Goal: Task Accomplishment & Management: Complete application form

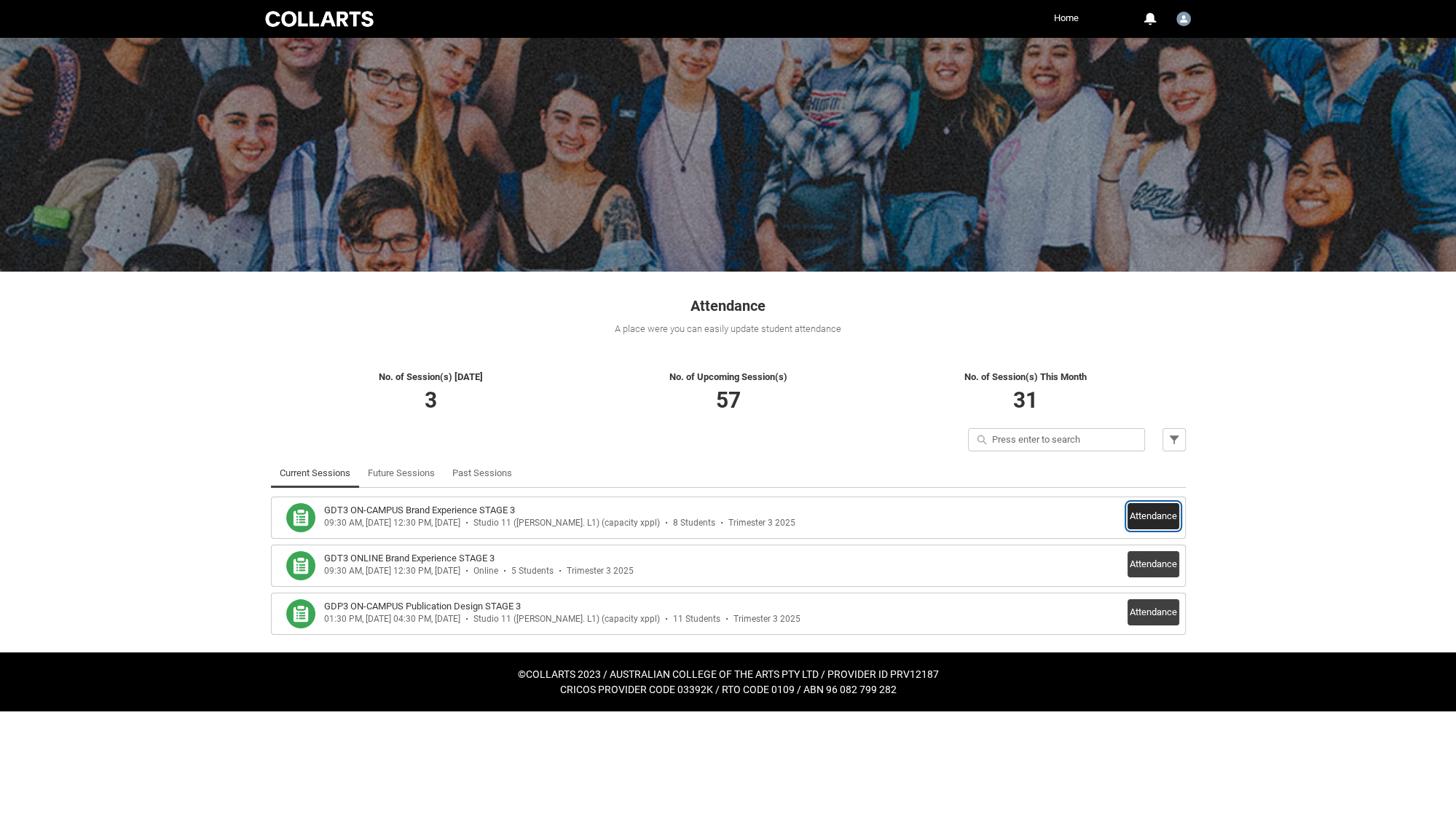
click at [1143, 512] on button "Attendance" at bounding box center [1153, 516] width 52 height 26
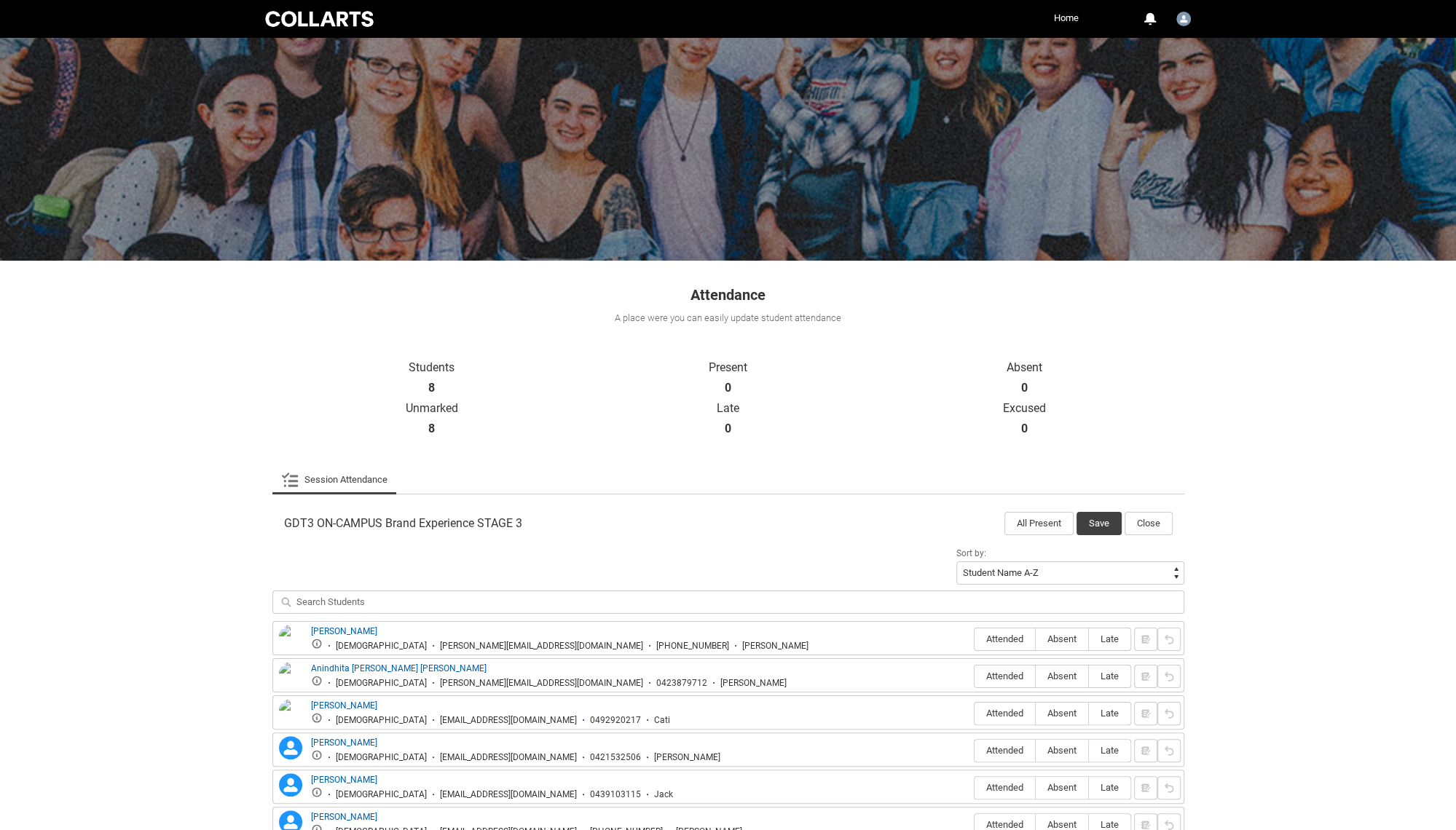
scroll to position [177, 0]
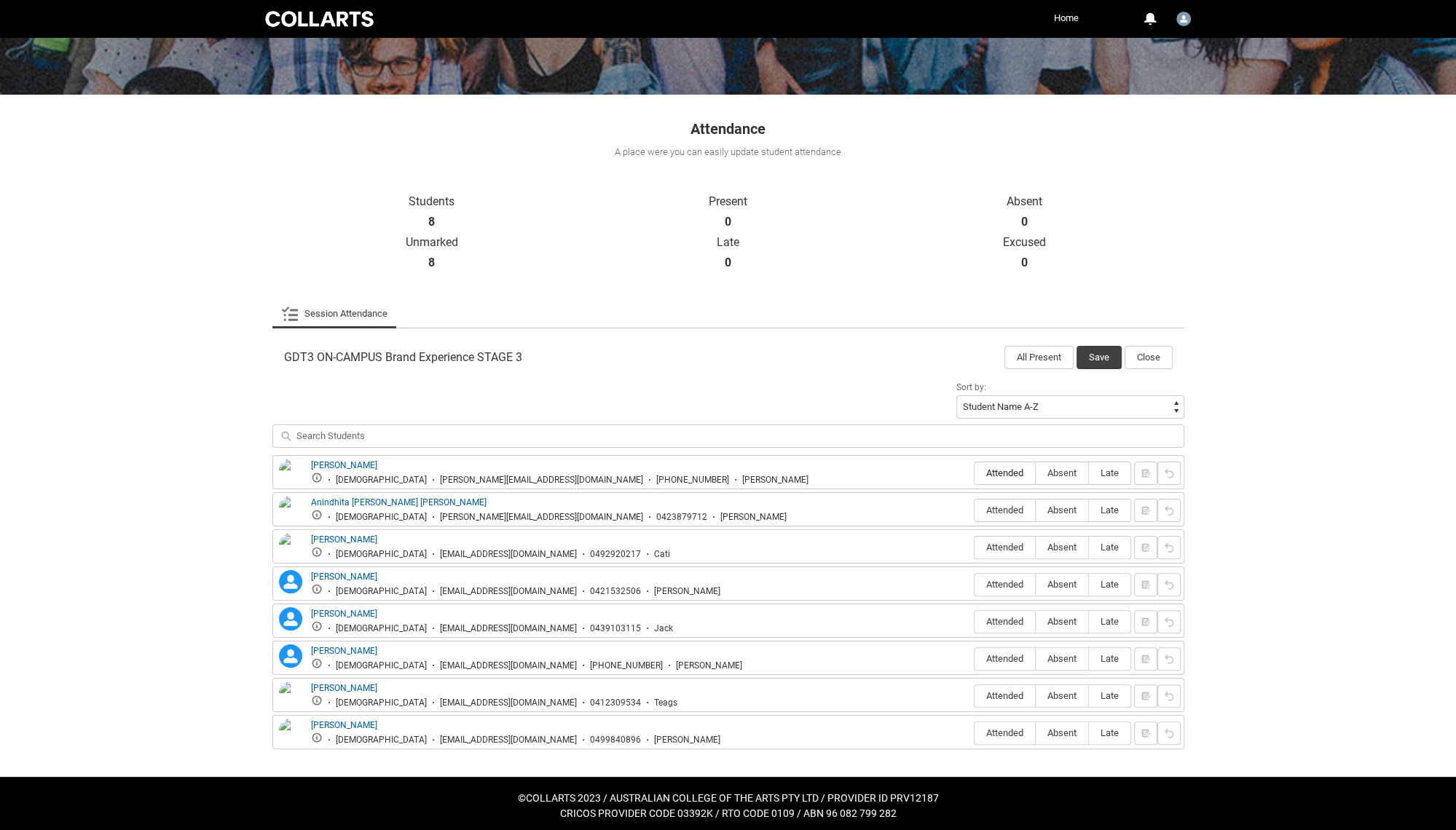
click at [997, 476] on span "Attended" at bounding box center [1004, 473] width 60 height 11
click at [975, 473] on input "Attended" at bounding box center [974, 473] width 1 height 1
type lightning-radio-group "Attended"
radio input "true"
click at [1002, 507] on span "Attended" at bounding box center [1004, 510] width 60 height 11
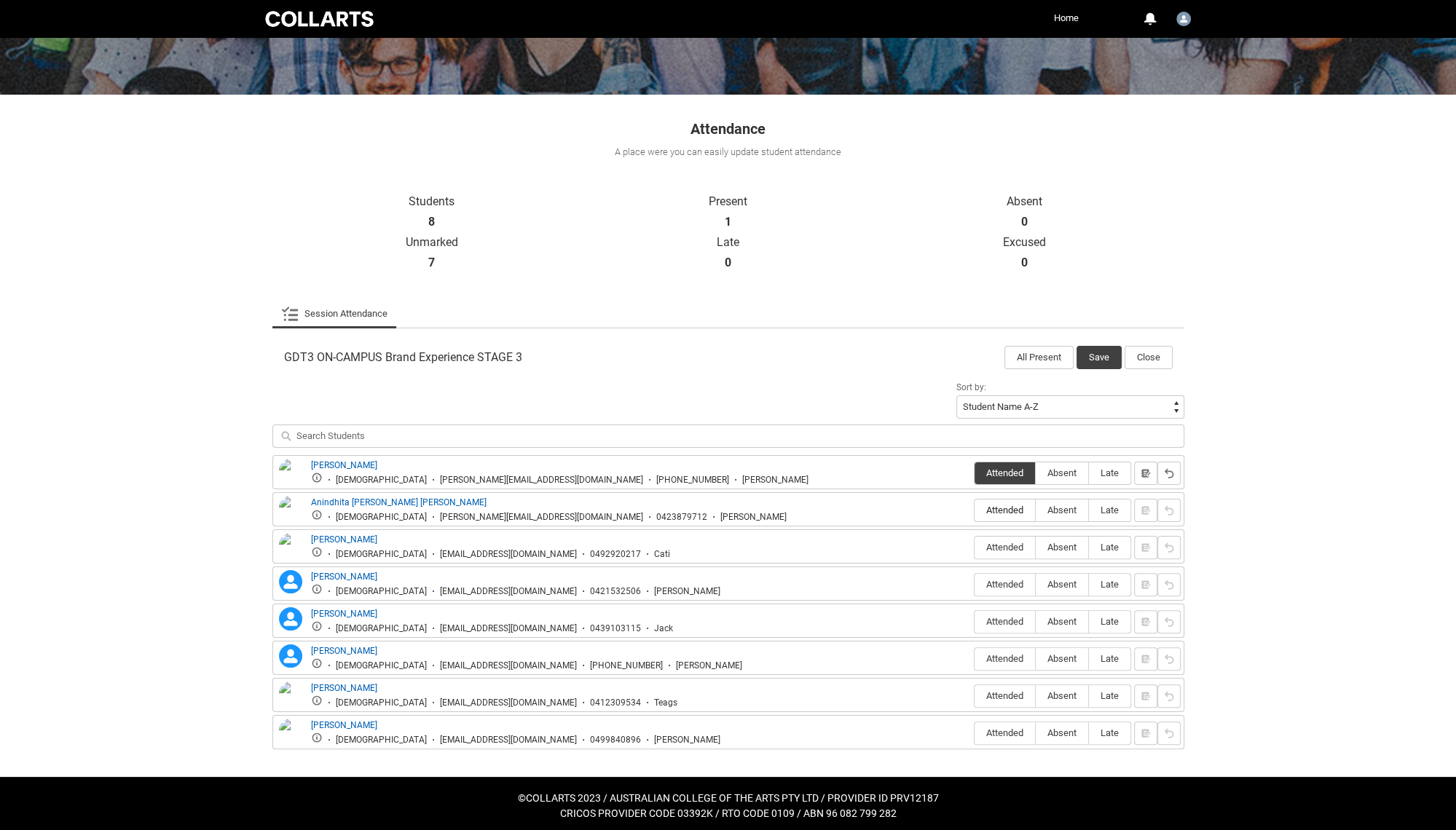
click at [975, 510] on input "Attended" at bounding box center [974, 510] width 1 height 1
type lightning-radio-group "Attended"
radio input "true"
click at [1006, 545] on span "Attended" at bounding box center [1004, 547] width 60 height 11
click at [975, 547] on input "Attended" at bounding box center [974, 547] width 1 height 1
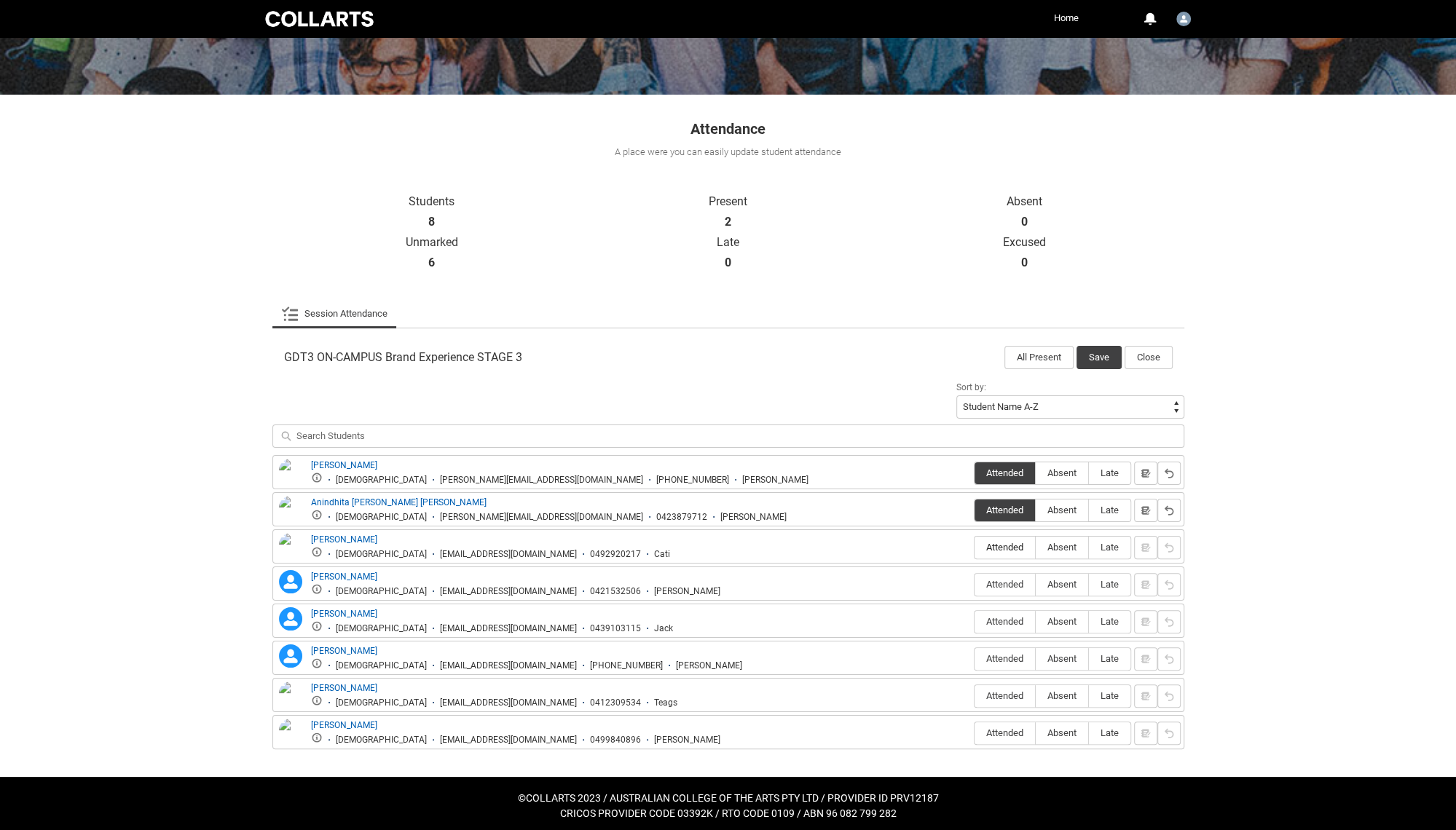
type lightning-radio-group "Attended"
radio input "true"
click at [1059, 584] on span "Absent" at bounding box center [1062, 585] width 53 height 11
click at [1036, 584] on input "Absent" at bounding box center [1035, 584] width 1 height 1
type lightning-radio-group "Absent"
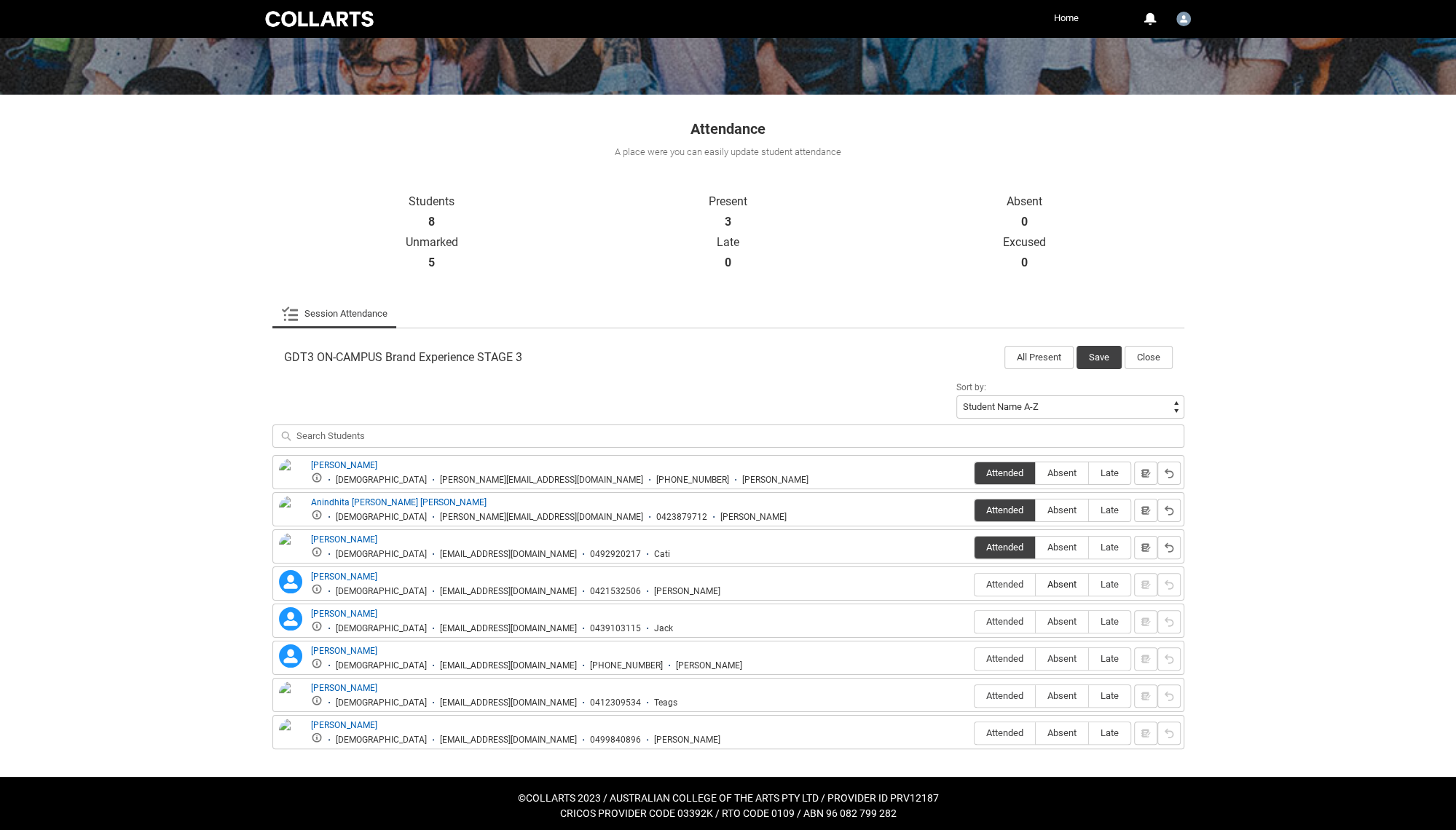
radio input "true"
click at [1071, 622] on span "Absent" at bounding box center [1062, 622] width 53 height 11
click at [1036, 622] on input "Absent" at bounding box center [1035, 621] width 1 height 1
type lightning-radio-group "Absent"
radio input "true"
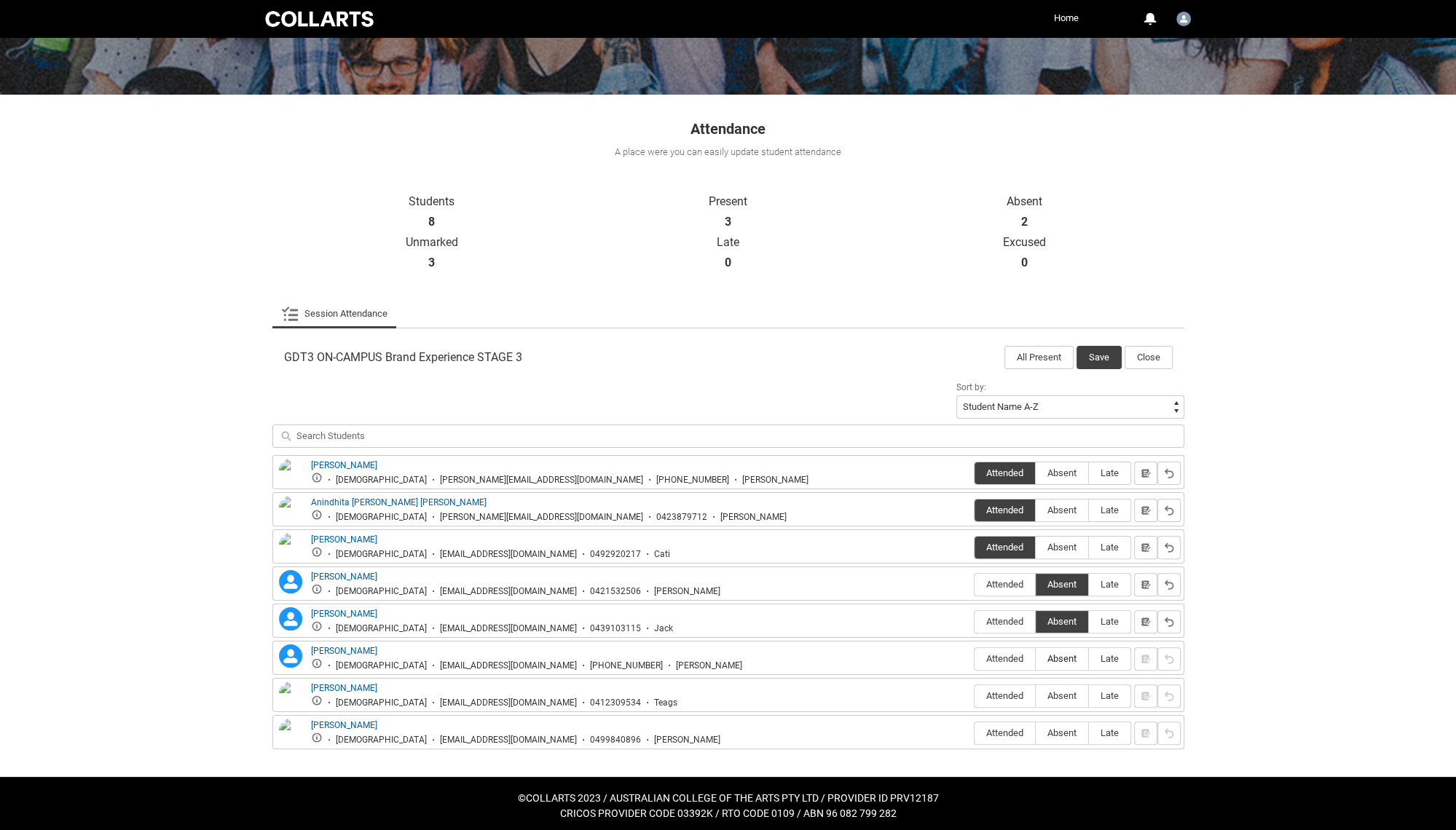
click at [1061, 658] on span "Absent" at bounding box center [1062, 659] width 53 height 11
click at [1036, 658] on input "Absent" at bounding box center [1035, 658] width 1 height 1
type lightning-radio-group "Absent"
radio input "true"
click at [1061, 698] on label "Absent" at bounding box center [1062, 696] width 53 height 22
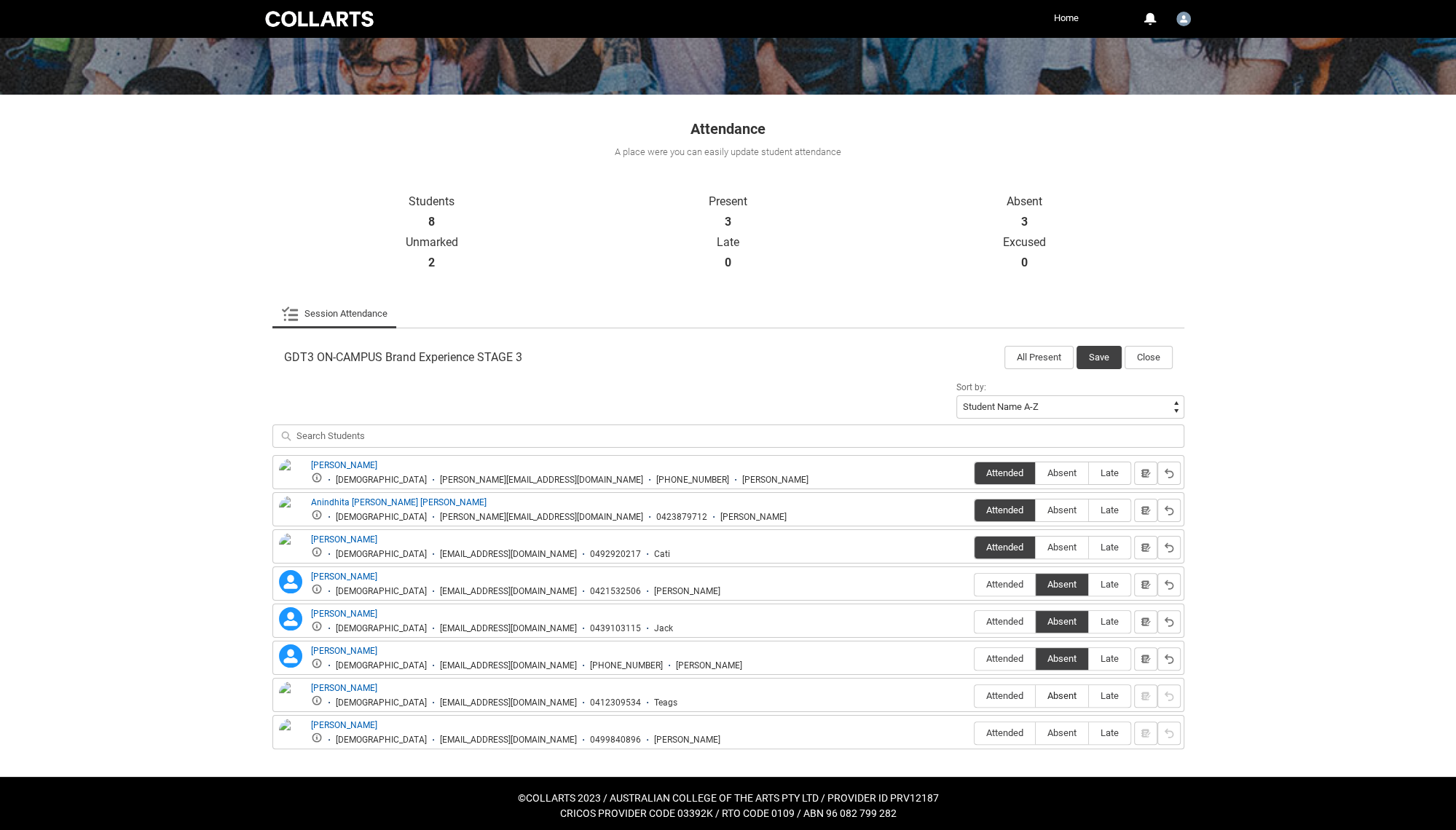
click at [1036, 696] on input "Absent" at bounding box center [1035, 695] width 1 height 1
type lightning-radio-group "Absent"
radio input "true"
click at [989, 727] on span "Attended" at bounding box center [1004, 733] width 60 height 11
click at [975, 733] on input "Attended" at bounding box center [974, 733] width 1 height 1
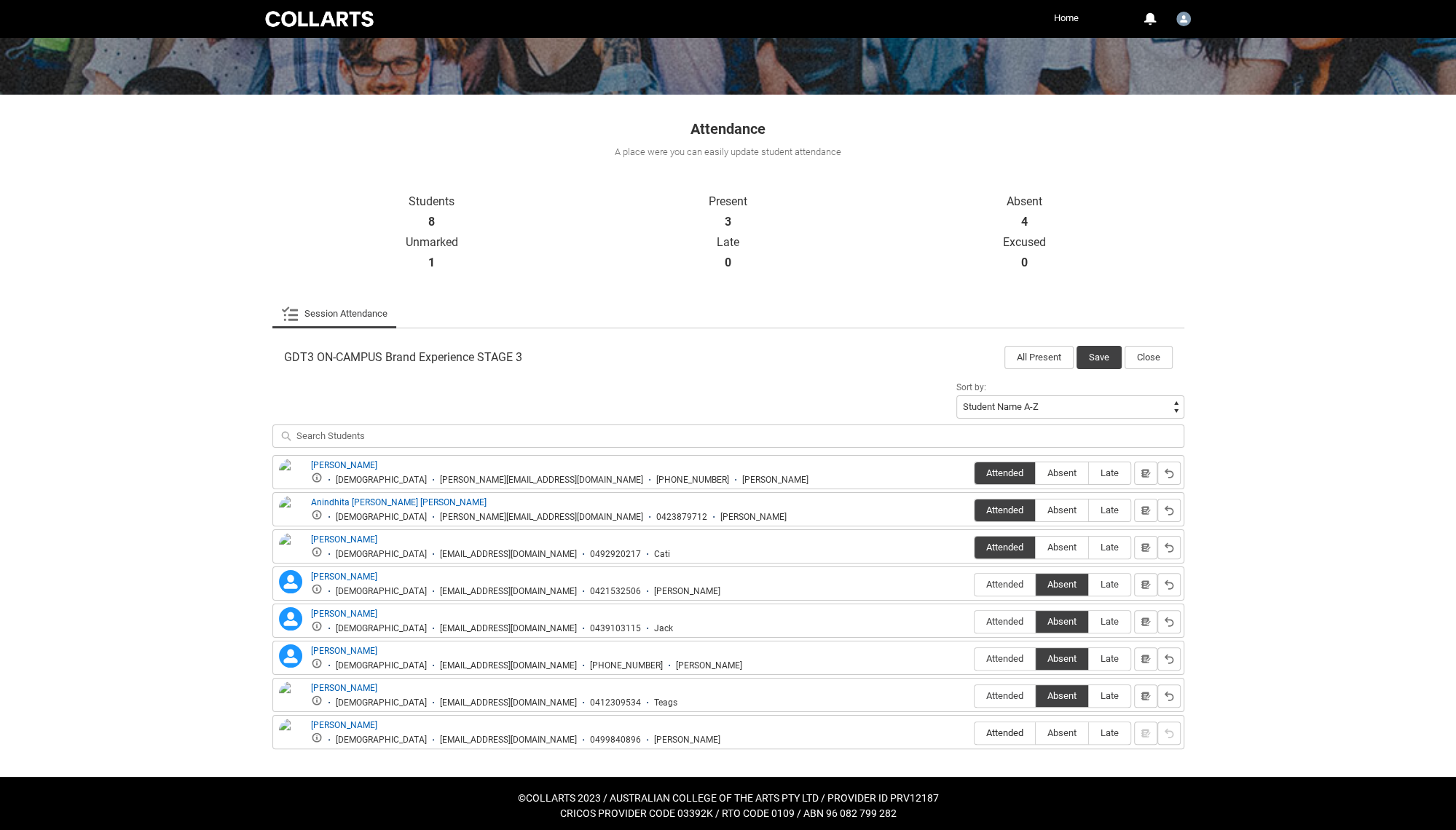
type lightning-radio-group "Attended"
radio input "true"
click at [1105, 356] on button "Save" at bounding box center [1099, 357] width 45 height 23
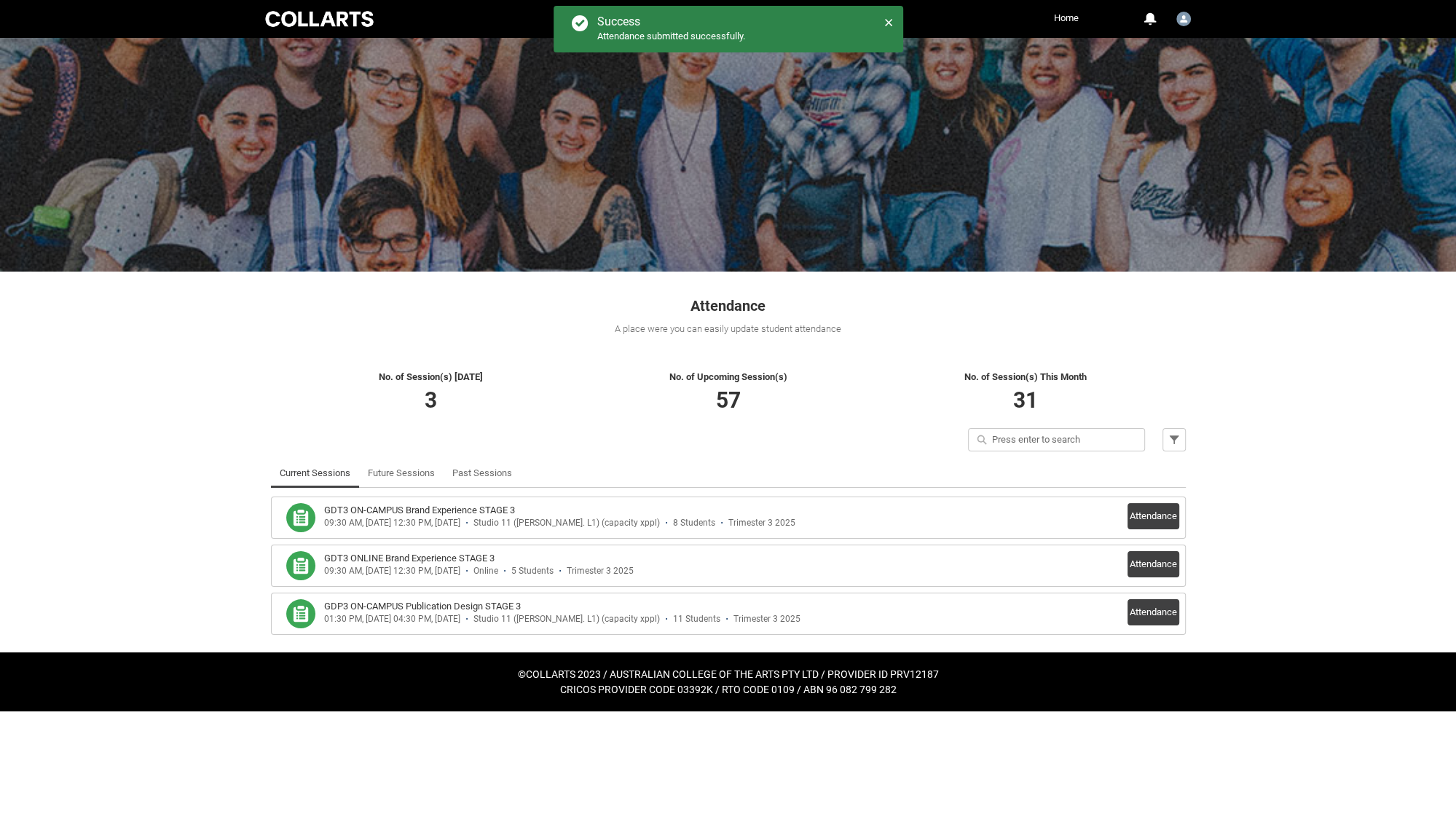
scroll to position [0, 0]
click at [458, 559] on h3 "GDT3 ONLINE Brand Experience STAGE 3" at bounding box center [409, 559] width 170 height 15
click at [1142, 562] on button "Attendance" at bounding box center [1153, 564] width 52 height 26
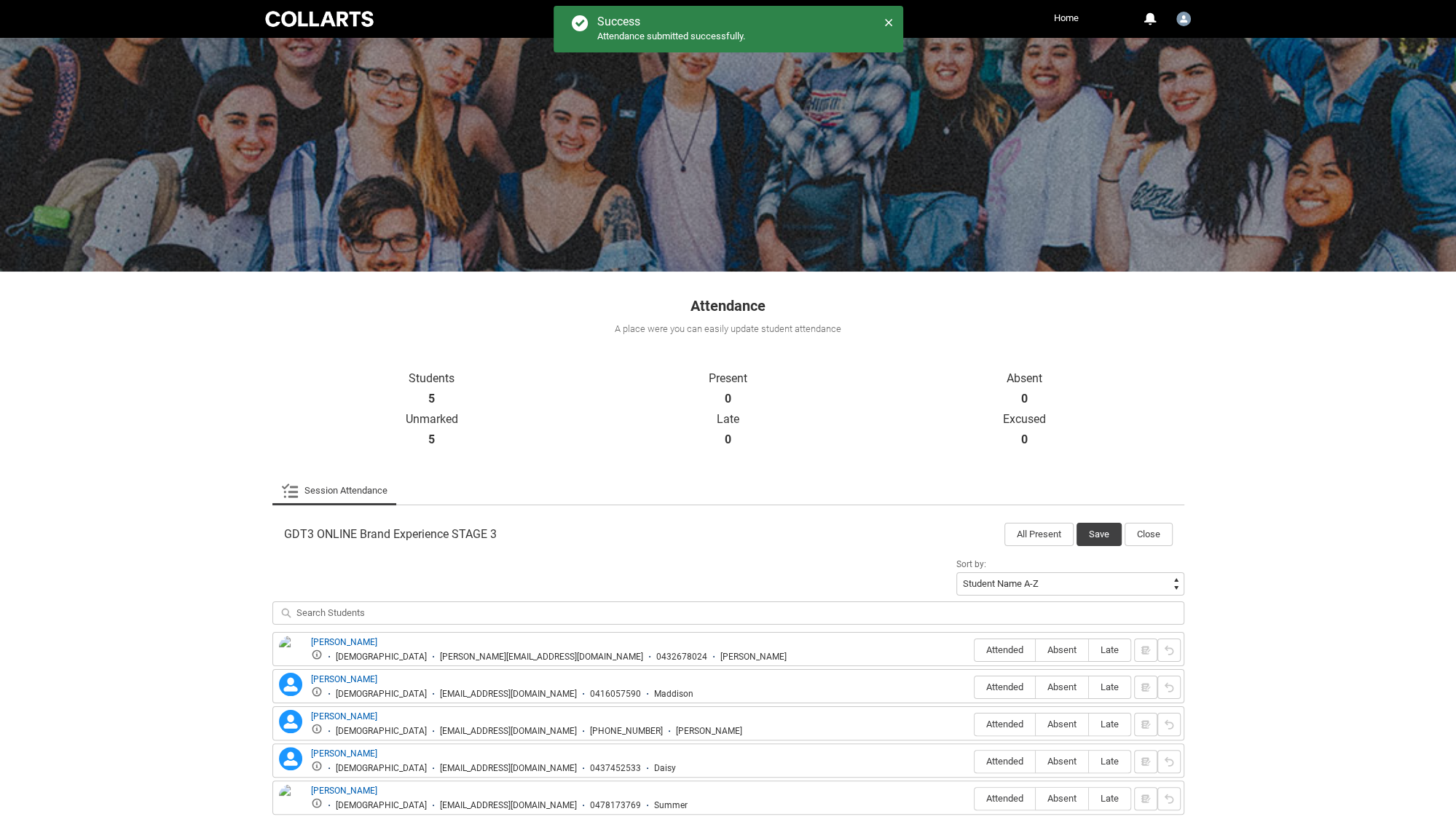
scroll to position [67, 0]
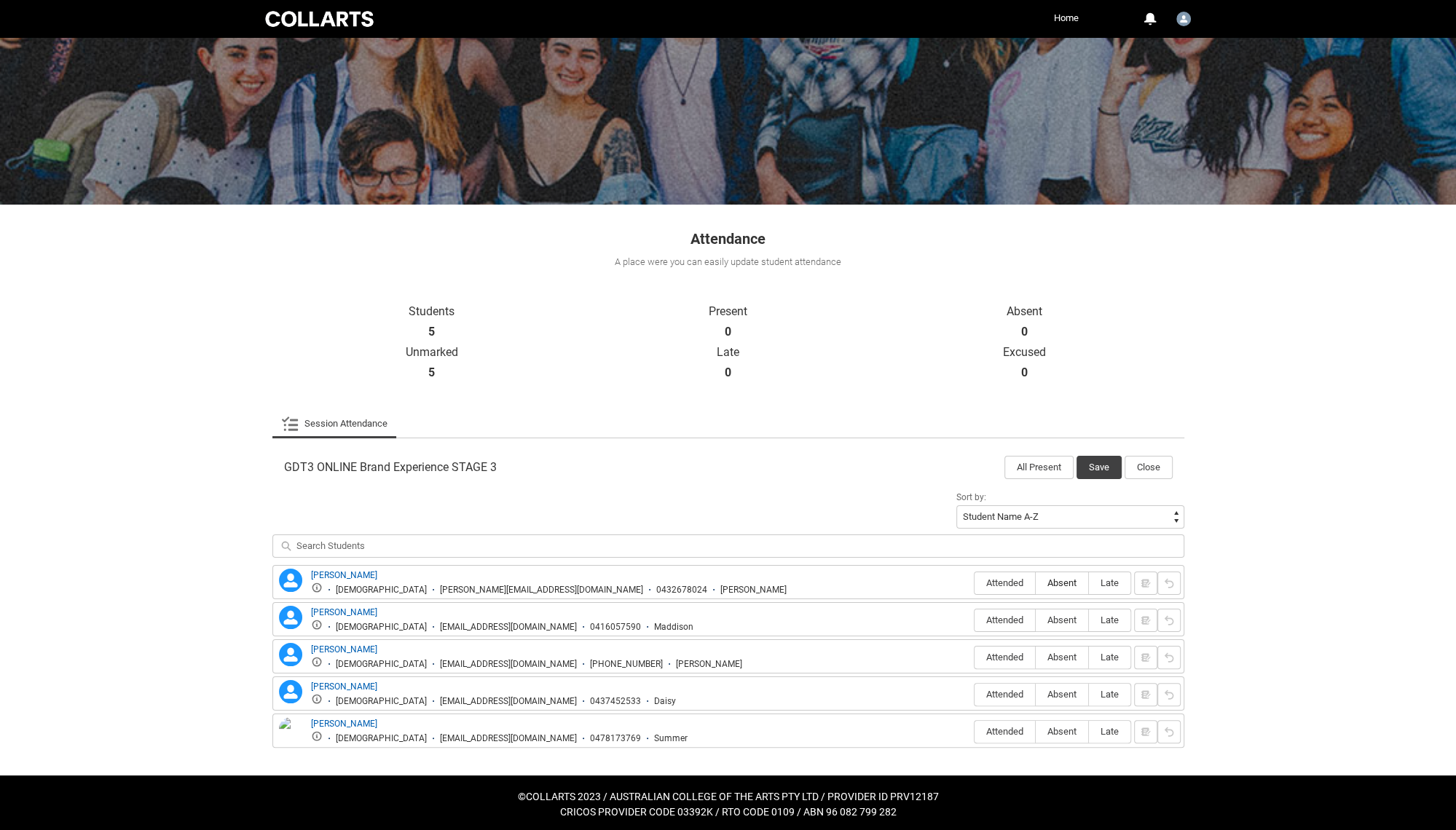
click at [1071, 582] on span "Absent" at bounding box center [1062, 583] width 53 height 11
click at [1036, 582] on input "Absent" at bounding box center [1035, 582] width 1 height 1
type lightning-radio-group "Absent"
radio input "true"
click at [1071, 620] on span "Absent" at bounding box center [1062, 620] width 53 height 11
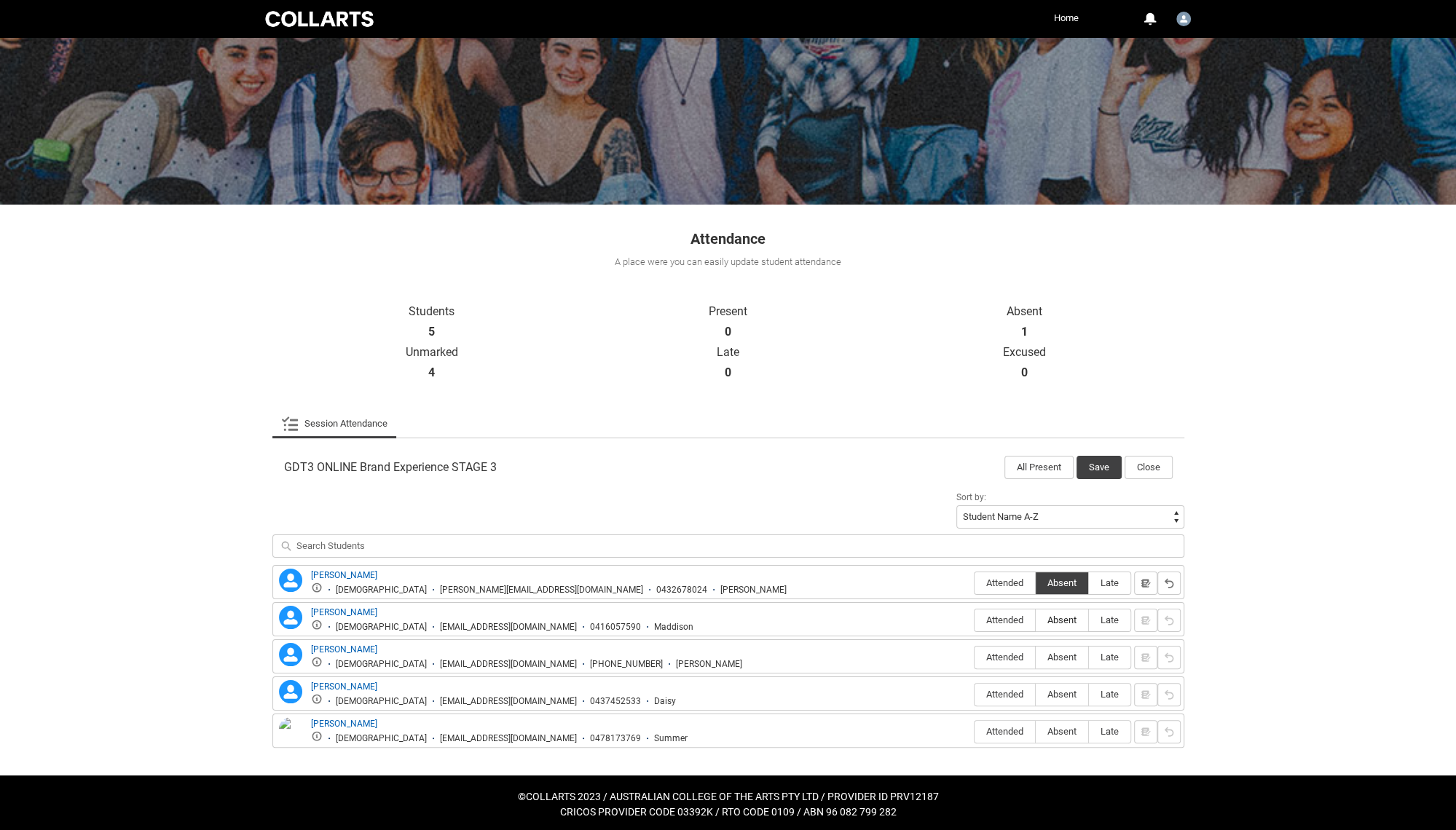
click at [1036, 620] on input "Absent" at bounding box center [1035, 620] width 1 height 1
type lightning-radio-group "Absent"
radio input "true"
click at [984, 656] on span "Attended" at bounding box center [1004, 657] width 60 height 11
click at [975, 657] on input "Attended" at bounding box center [974, 657] width 1 height 1
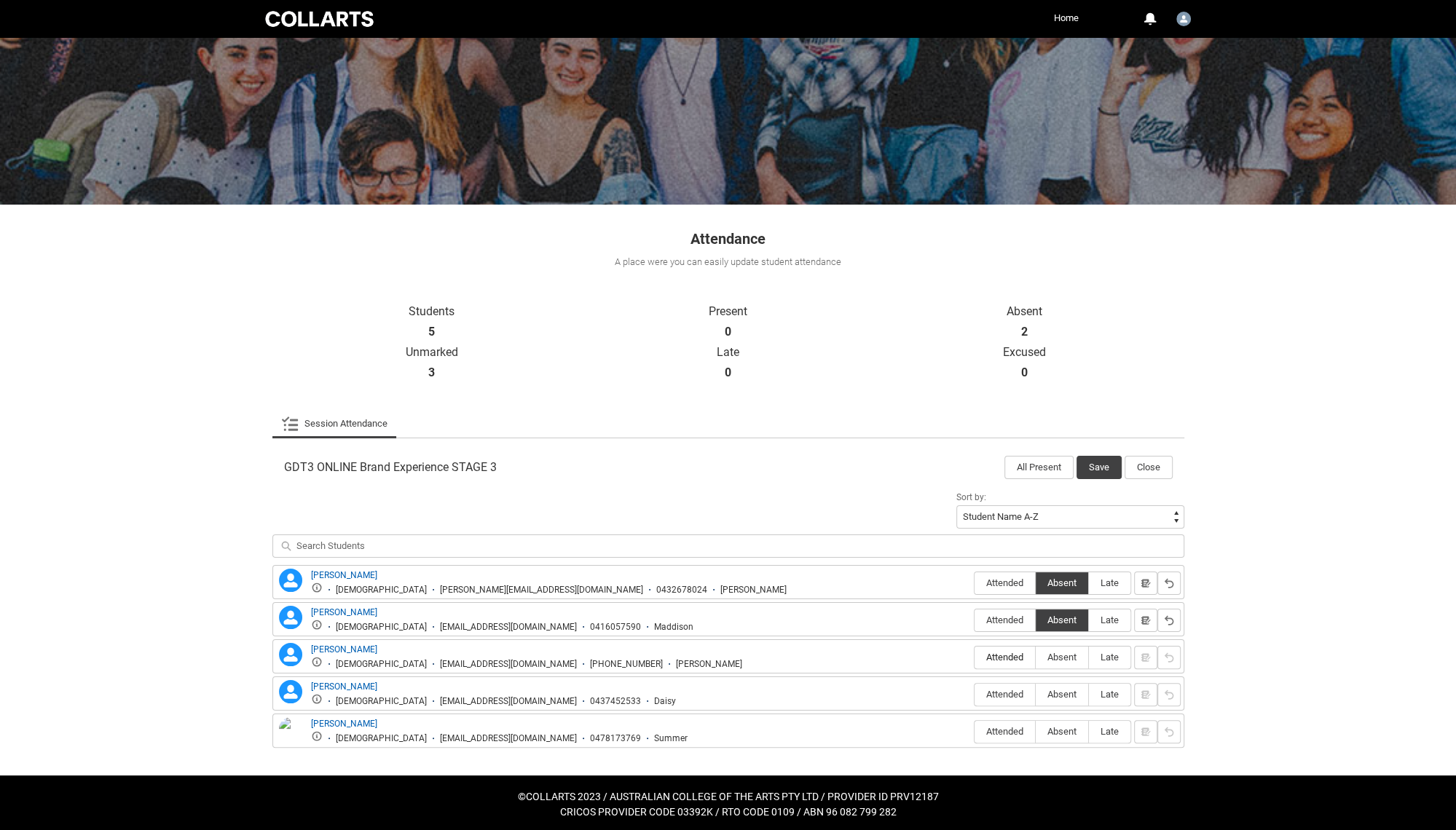
type lightning-radio-group "Attended"
radio input "true"
click at [1053, 696] on span "Absent" at bounding box center [1062, 694] width 53 height 11
click at [1036, 695] on input "Absent" at bounding box center [1035, 694] width 1 height 1
type lightning-radio-group "Absent"
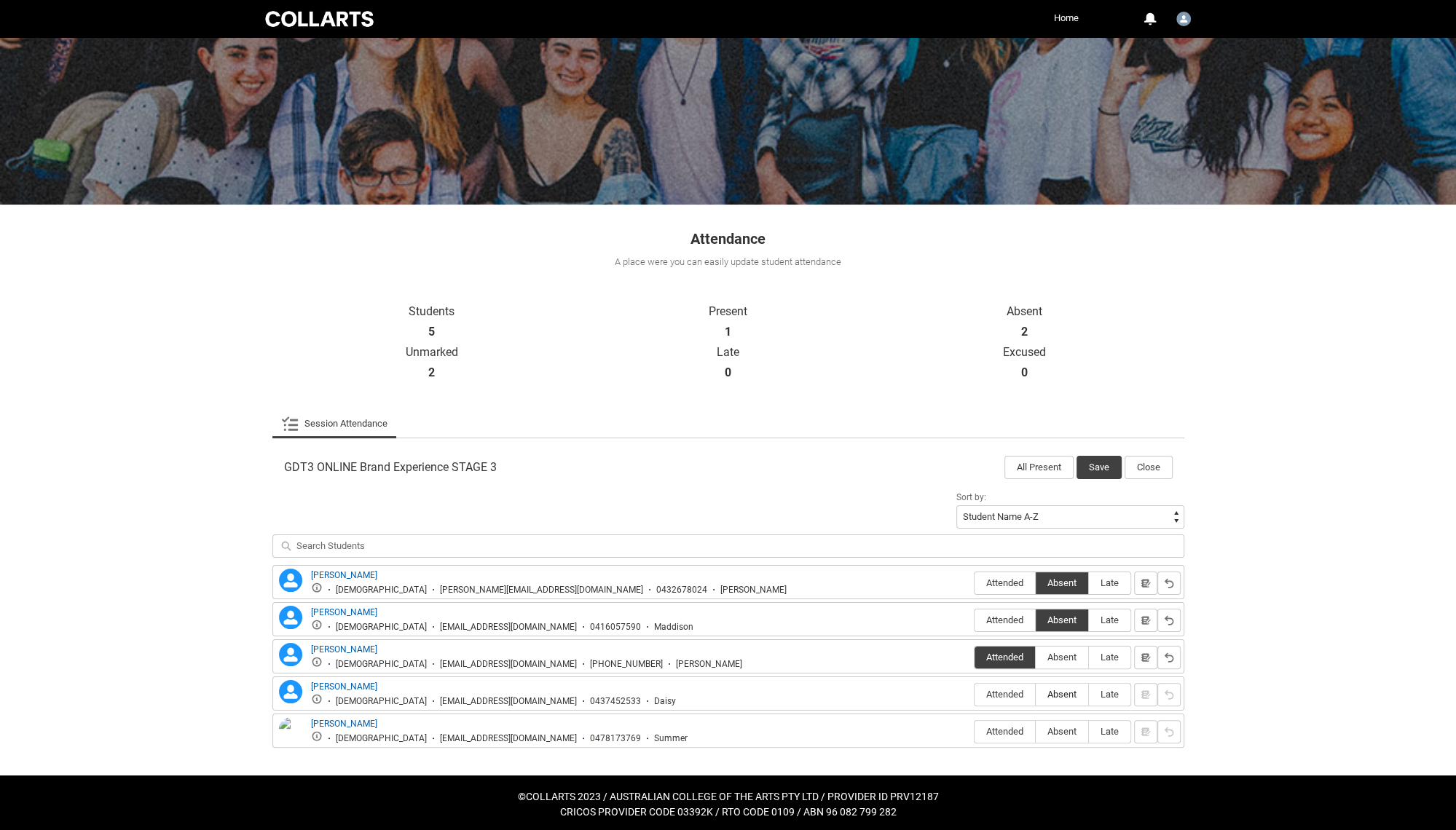
radio input "true"
click at [1060, 732] on span "Absent" at bounding box center [1062, 731] width 53 height 11
click at [1036, 732] on input "Absent" at bounding box center [1035, 731] width 1 height 1
type lightning-radio-group "Absent"
radio input "true"
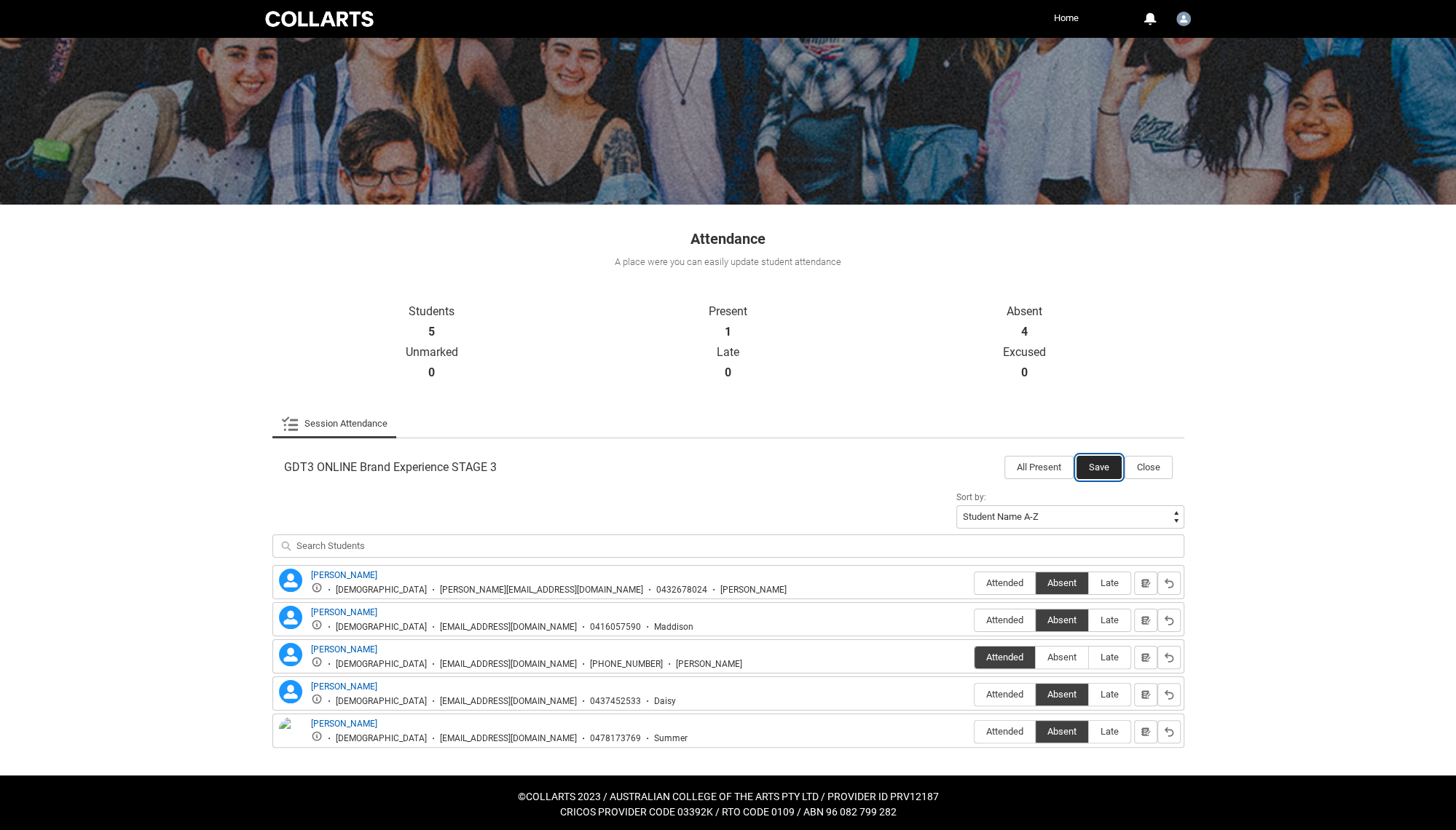
click at [1105, 464] on button "Save" at bounding box center [1099, 467] width 45 height 23
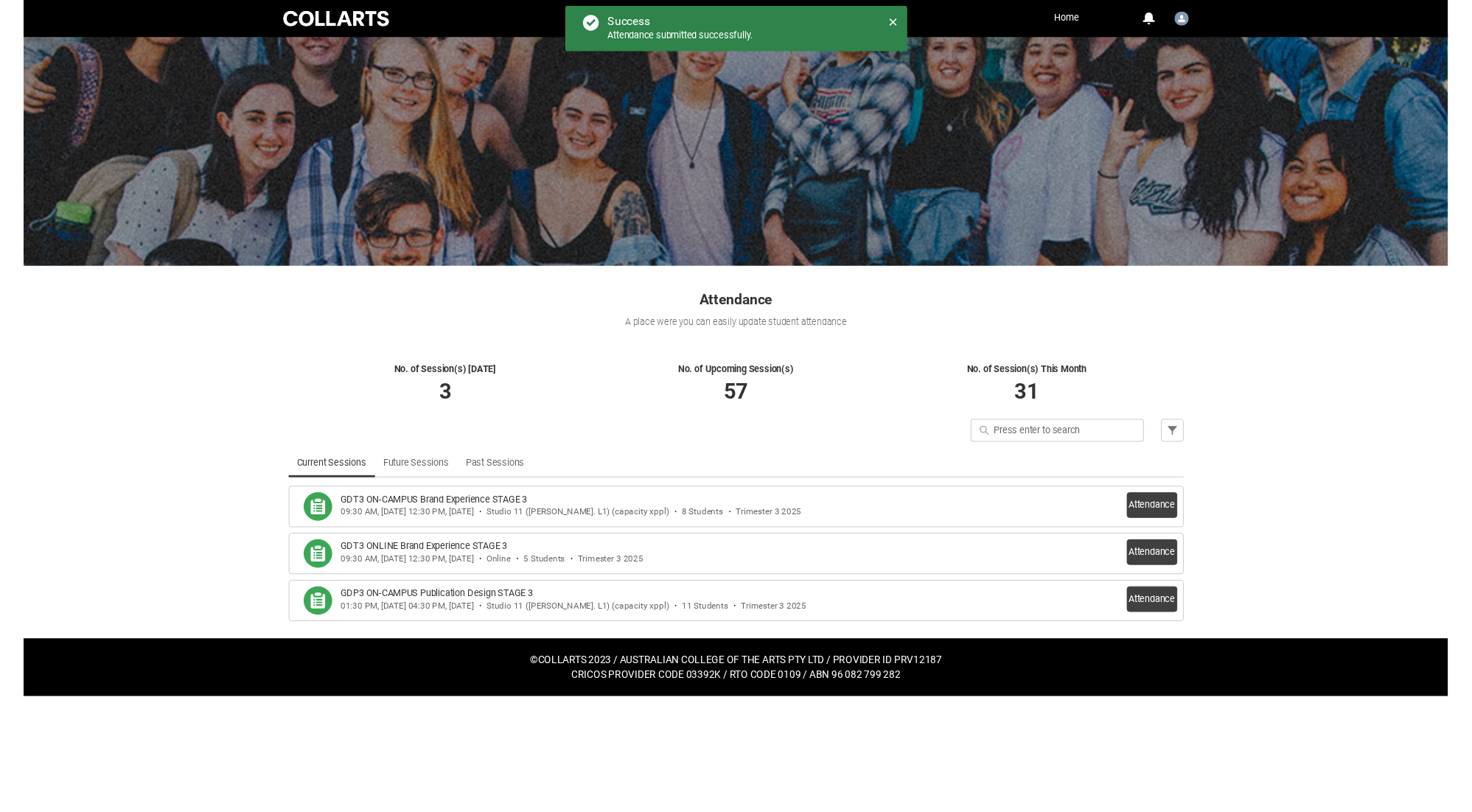
scroll to position [0, 0]
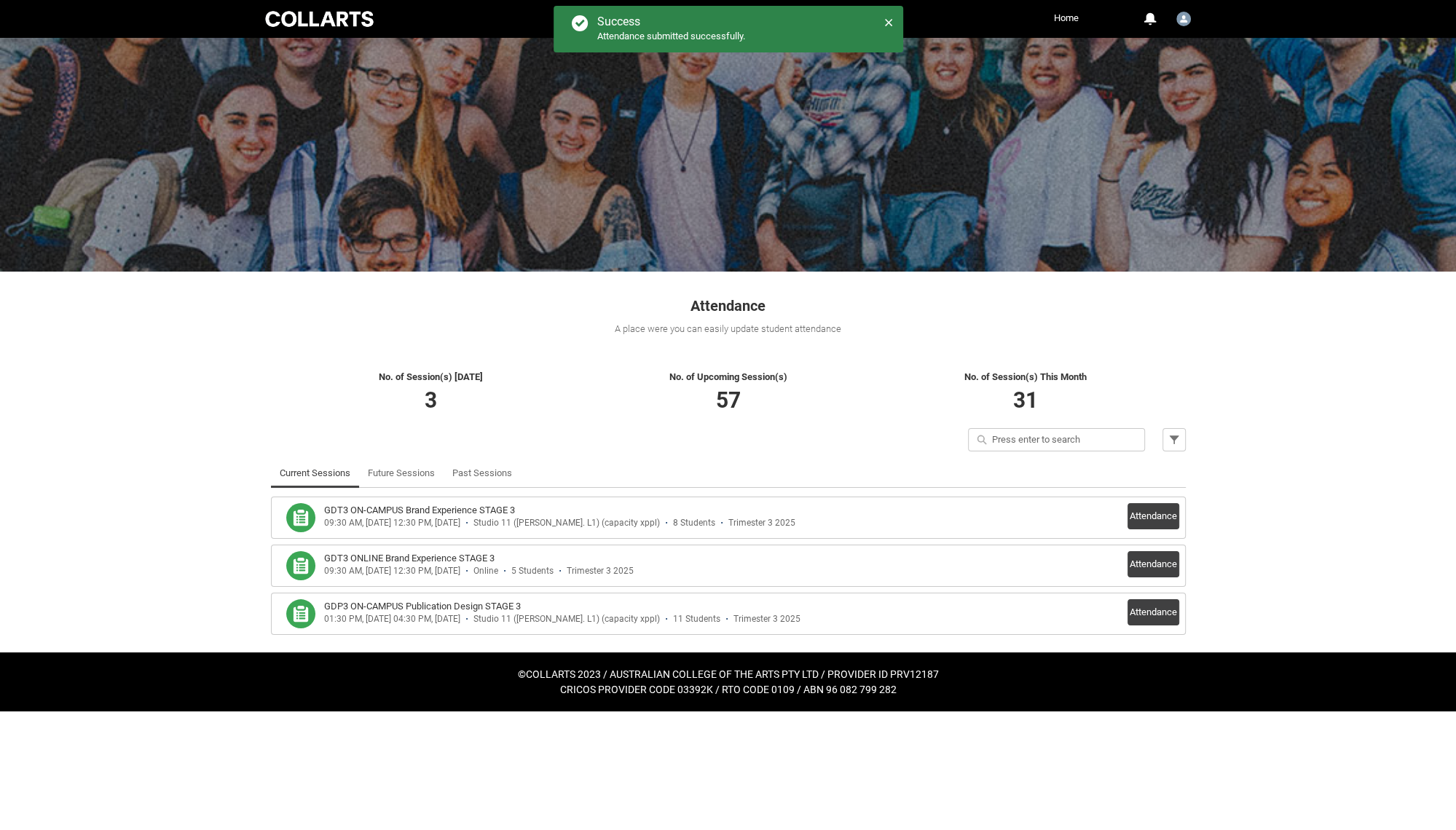
click at [427, 610] on h3 "GDP3 ON-CAMPUS Publication Design STAGE 3" at bounding box center [422, 607] width 196 height 15
click at [1150, 612] on button "Attendance" at bounding box center [1153, 613] width 52 height 26
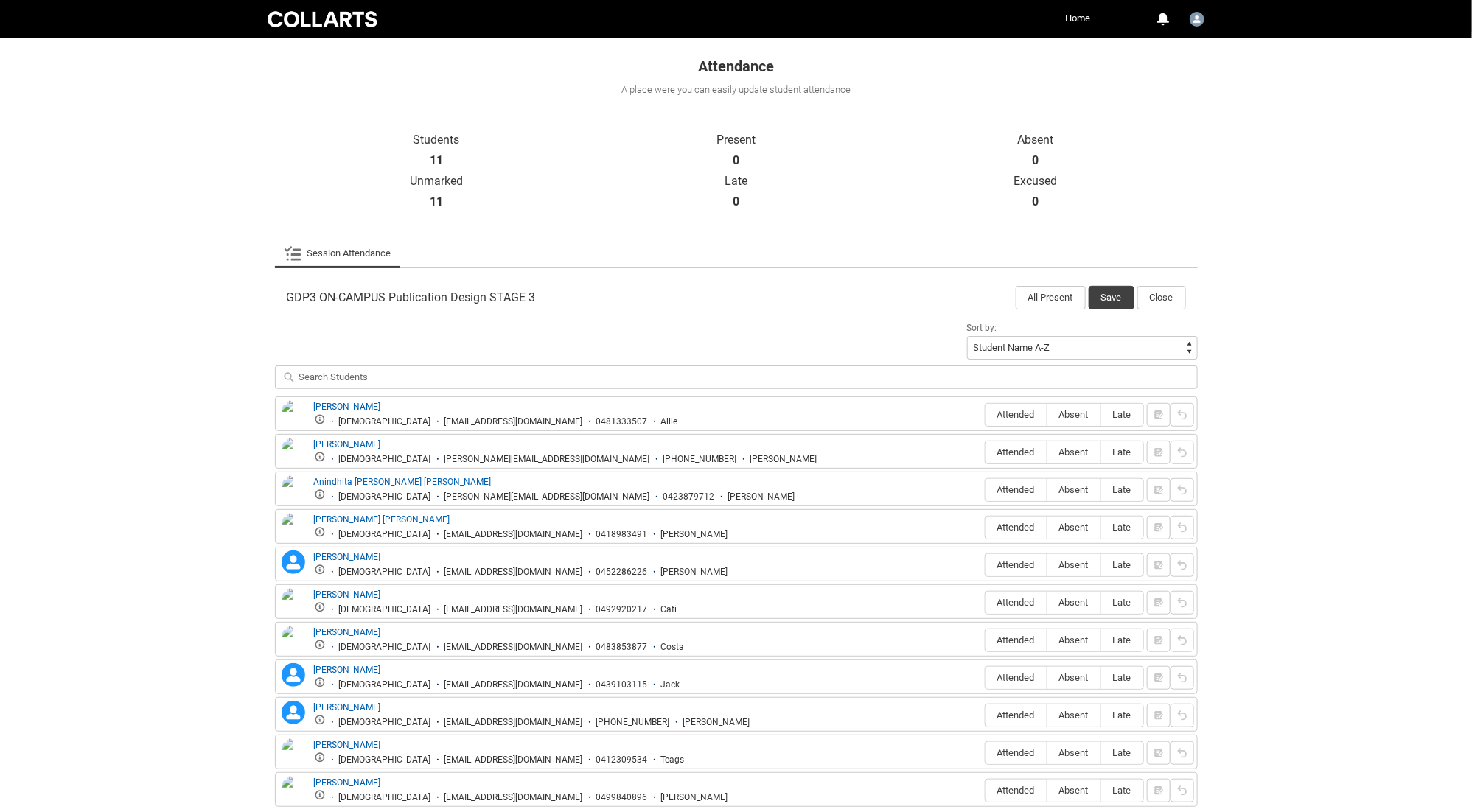
scroll to position [293, 0]
